Goal: Check status

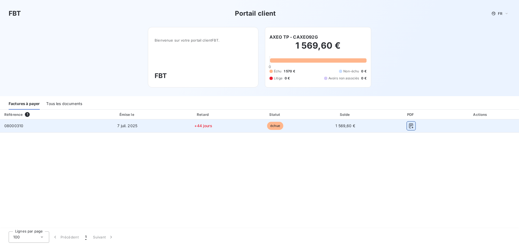
click at [414, 124] on button "button" at bounding box center [410, 126] width 9 height 9
